Goal: Contribute content: Contribute content

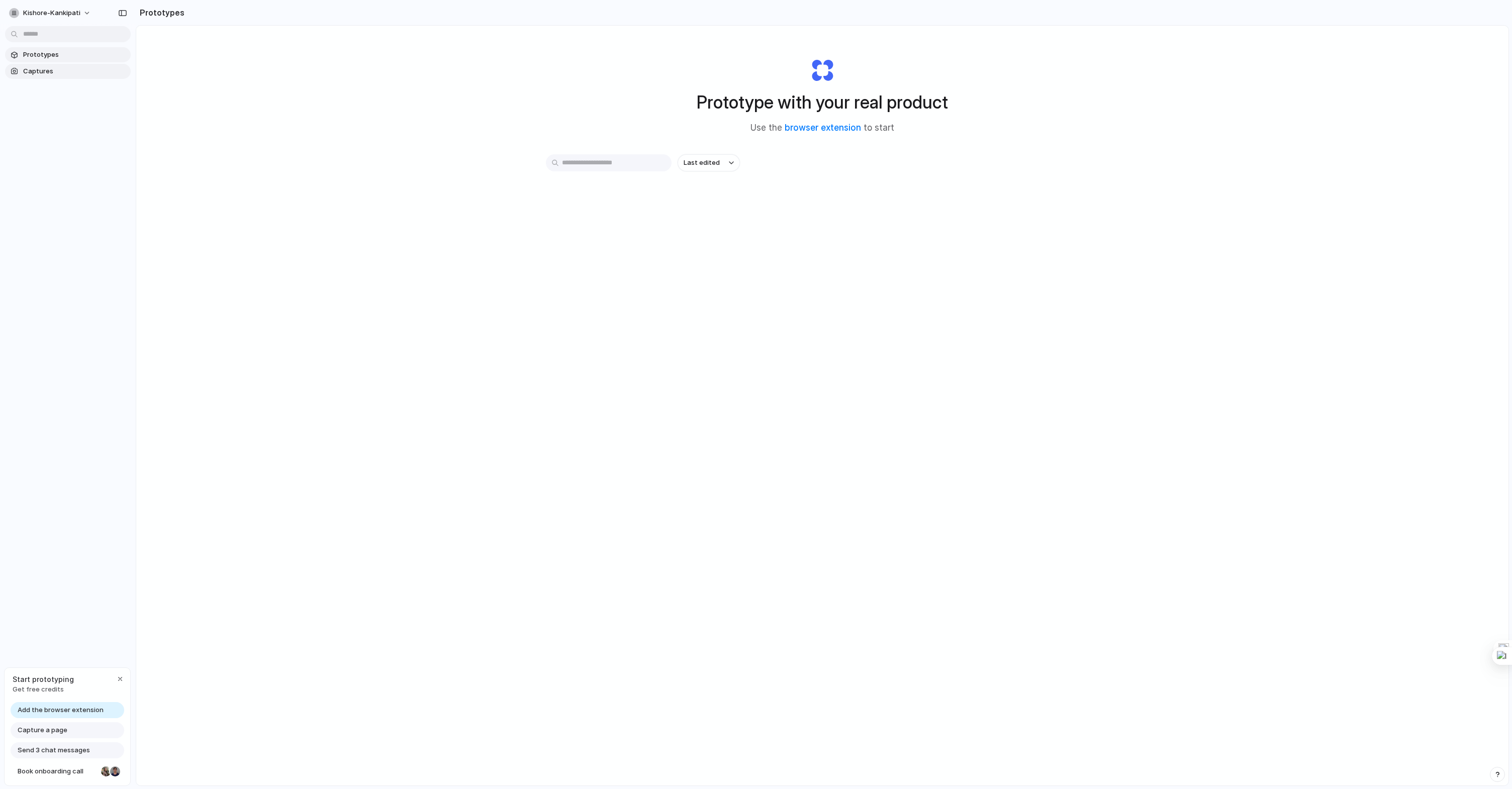
click at [83, 74] on span "Captures" at bounding box center [74, 72] width 104 height 10
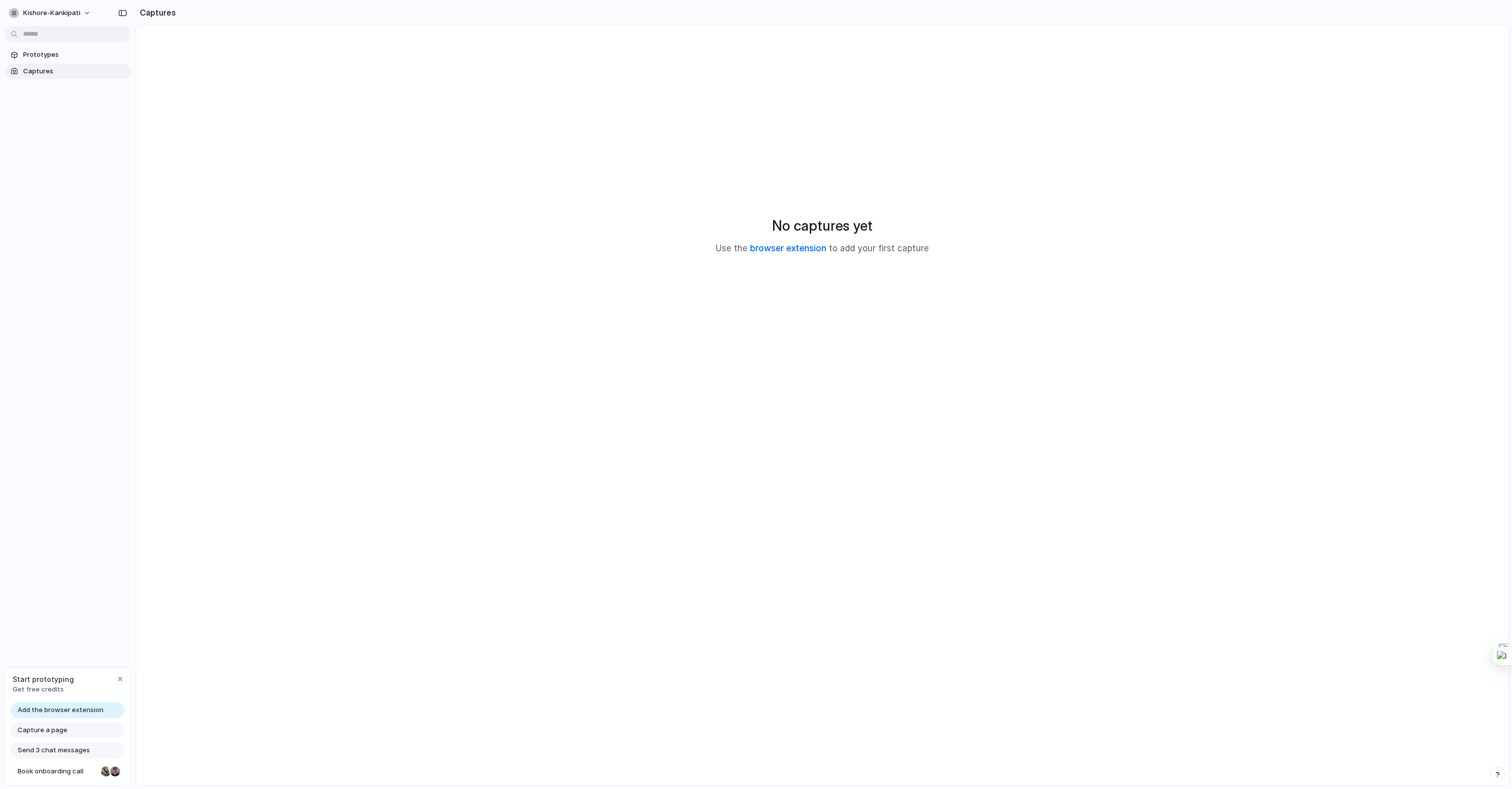
click at [782, 249] on link "browser extension" at bounding box center [787, 248] width 76 height 10
click at [763, 246] on link "browser extension" at bounding box center [787, 248] width 76 height 10
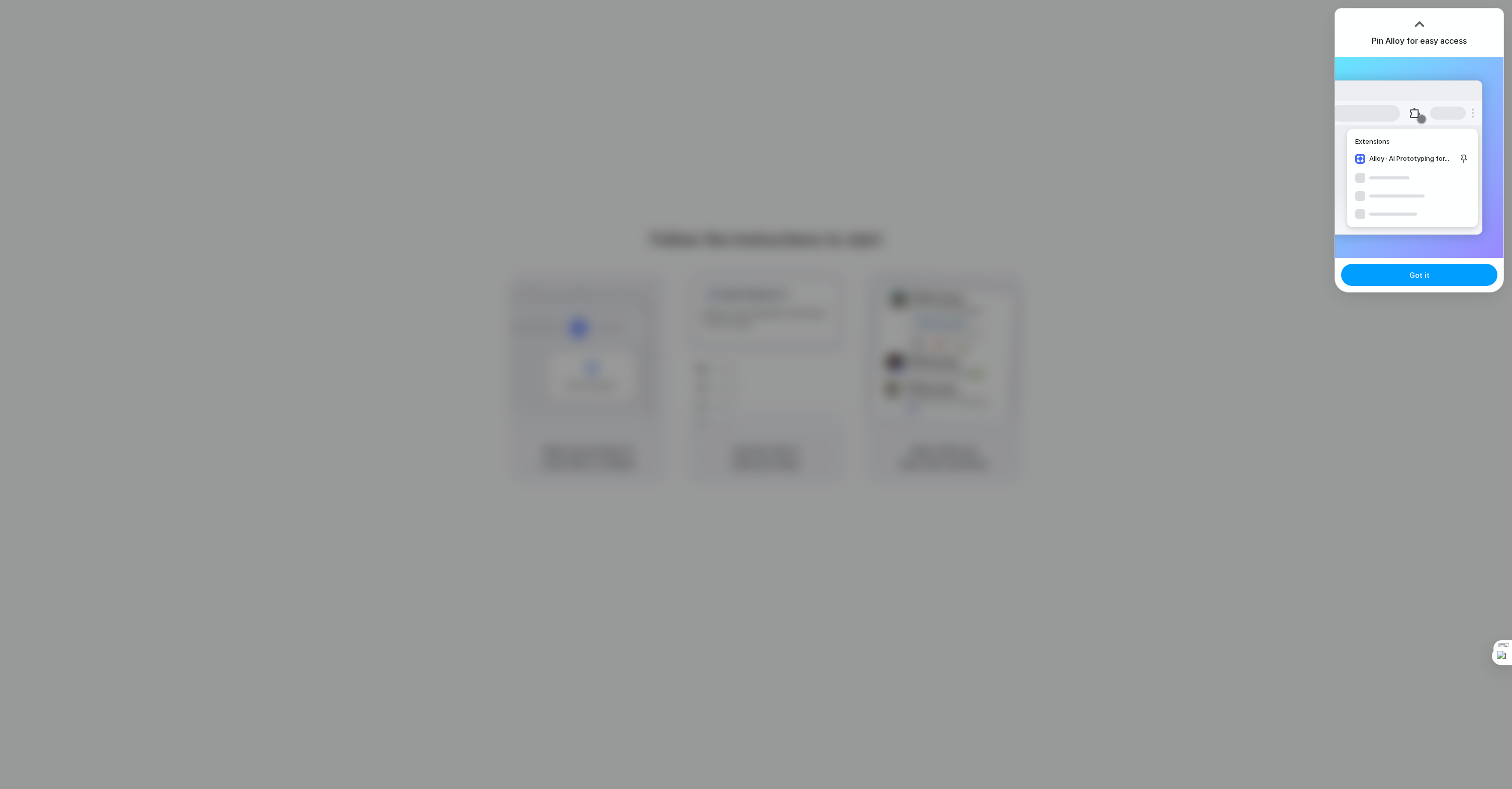
click at [1402, 282] on button "Got it" at bounding box center [1419, 275] width 157 height 22
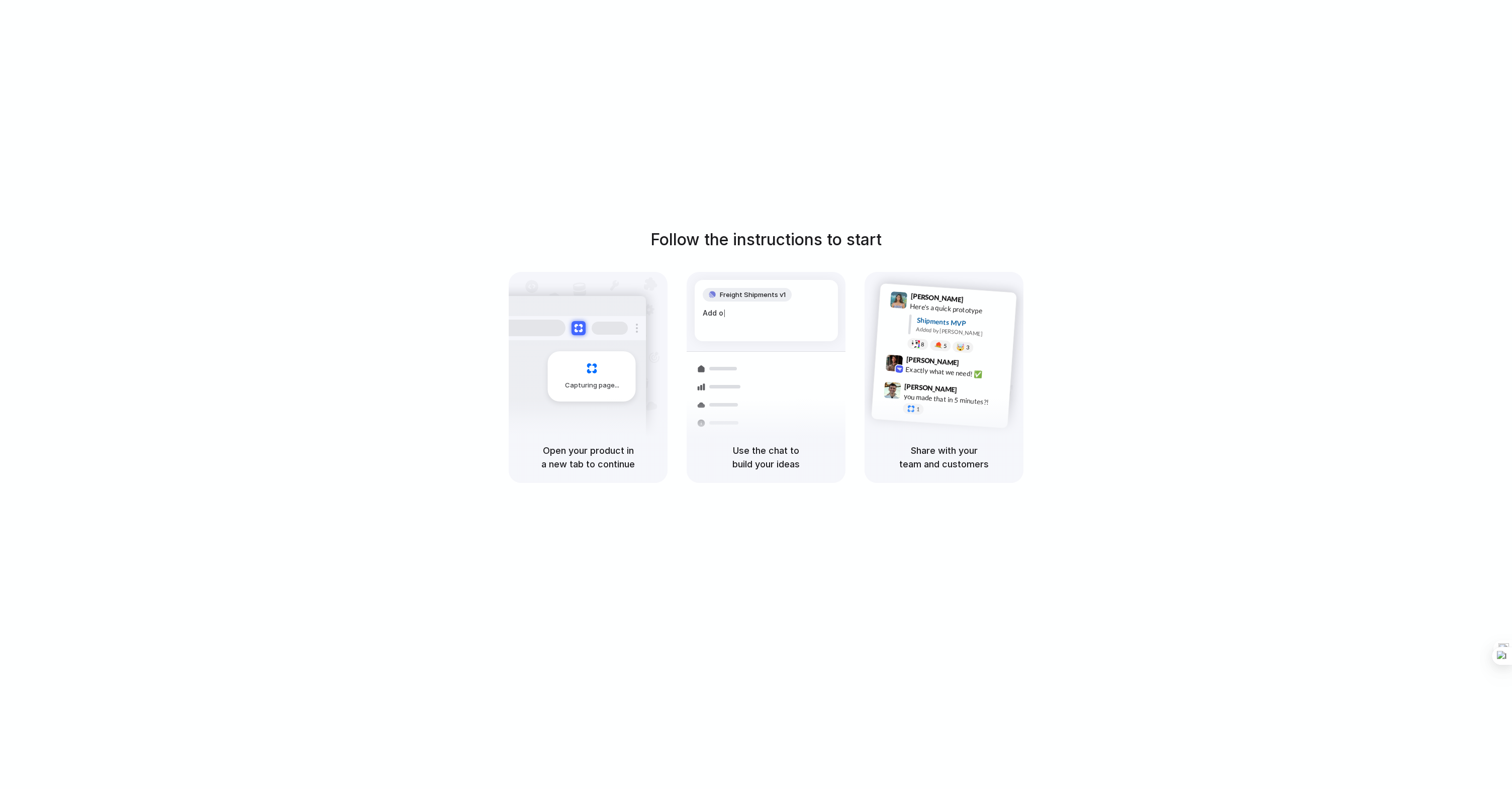
click at [756, 394] on div at bounding box center [756, 394] width 0 height 0
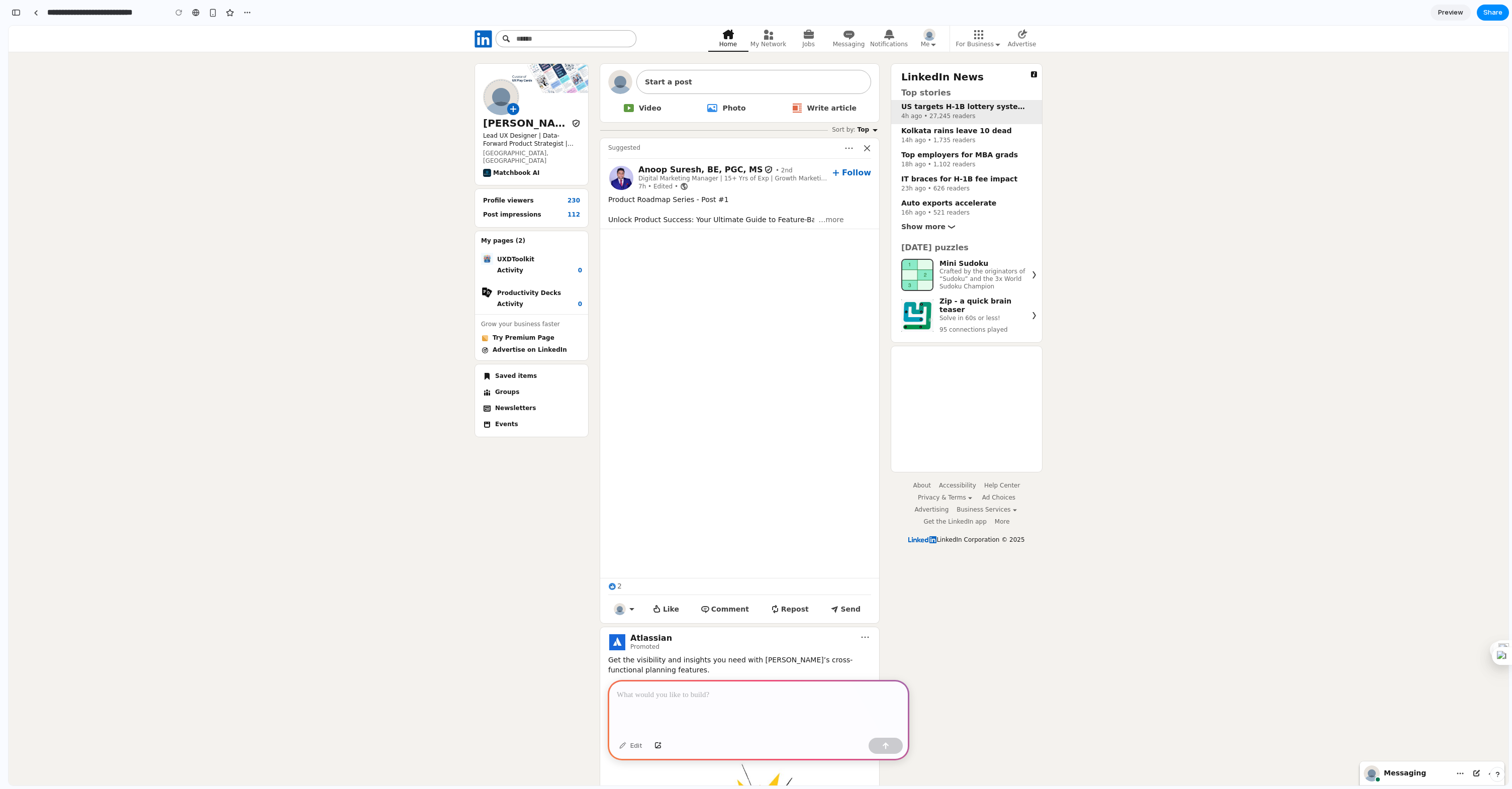
click at [941, 114] on span "4h ago • 27,245 readers" at bounding box center [968, 116] width 134 height 8
click at [245, 10] on div "button" at bounding box center [246, 12] width 8 height 8
click at [365, 240] on div "Duplicate Delete" at bounding box center [756, 394] width 1512 height 789
click at [646, 182] on span "7h • Edited • 7 hours ago • Edited • Visible to anyone on or off LinkedIn" at bounding box center [732, 186] width 189 height 8
click at [651, 168] on span "Anoop Suresh, BE, PGC, MS" at bounding box center [700, 169] width 124 height 9
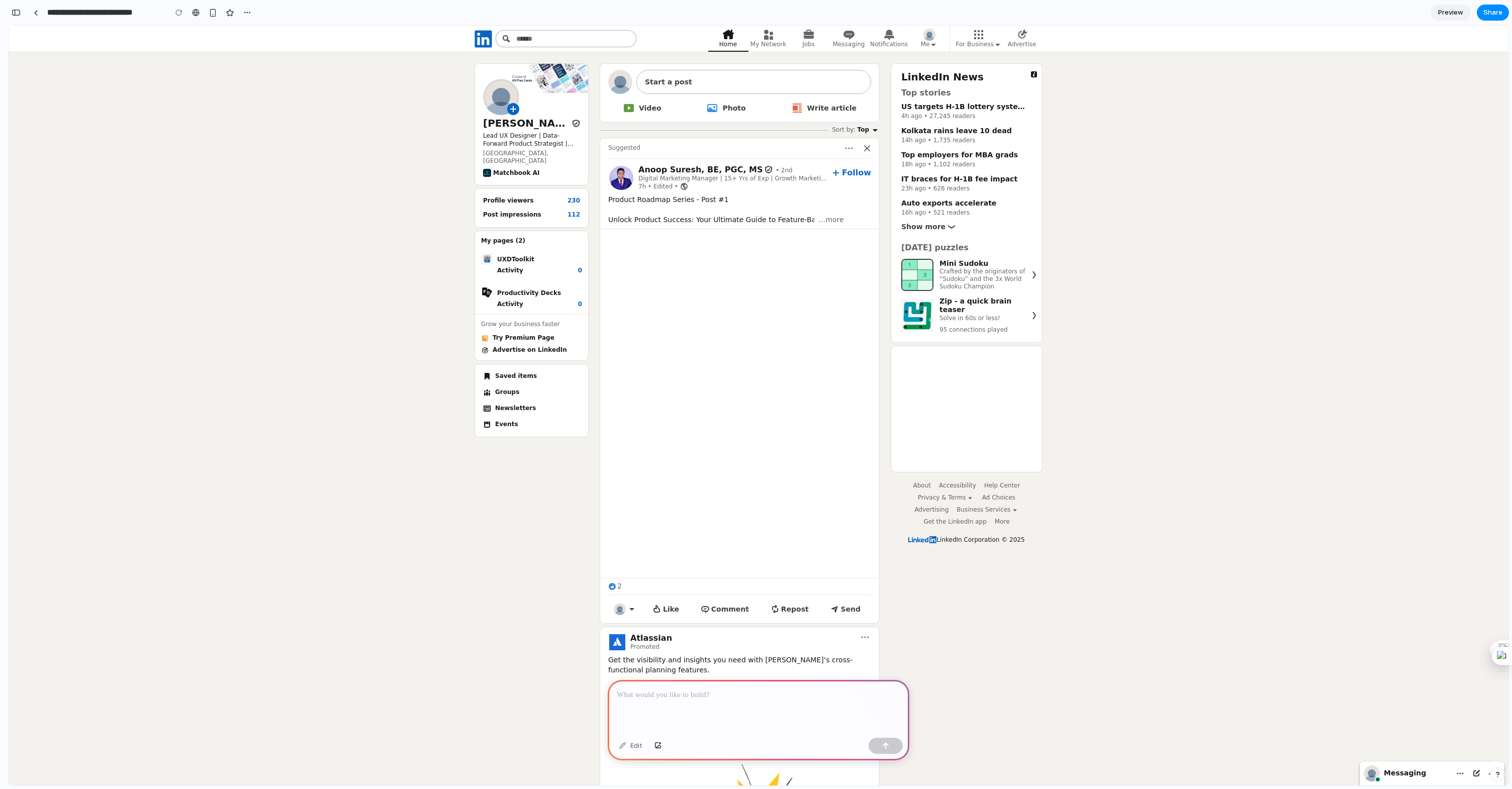
click at [736, 699] on p at bounding box center [758, 695] width 283 height 12
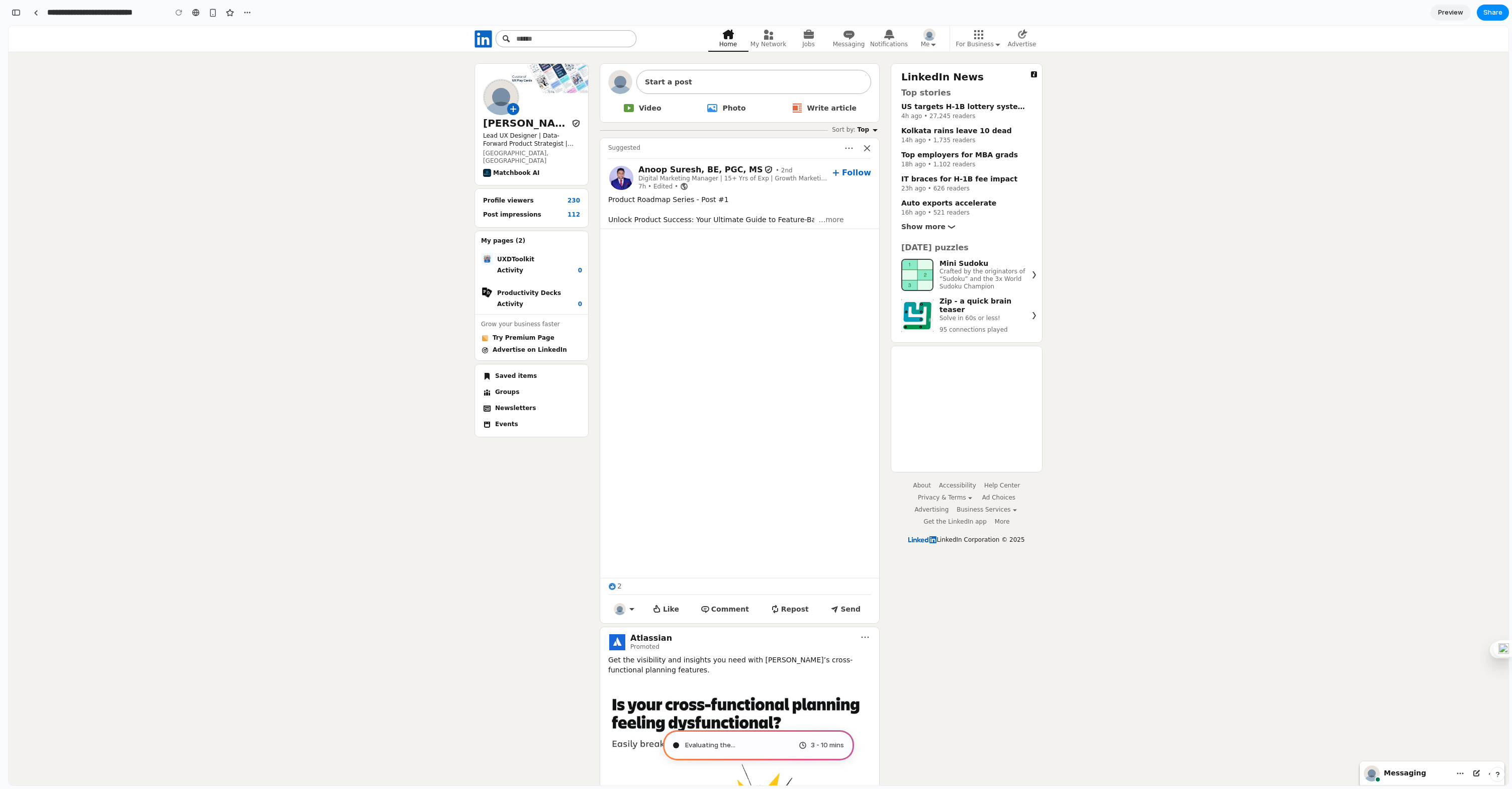
type input "**********"
